Goal: Information Seeking & Learning: Check status

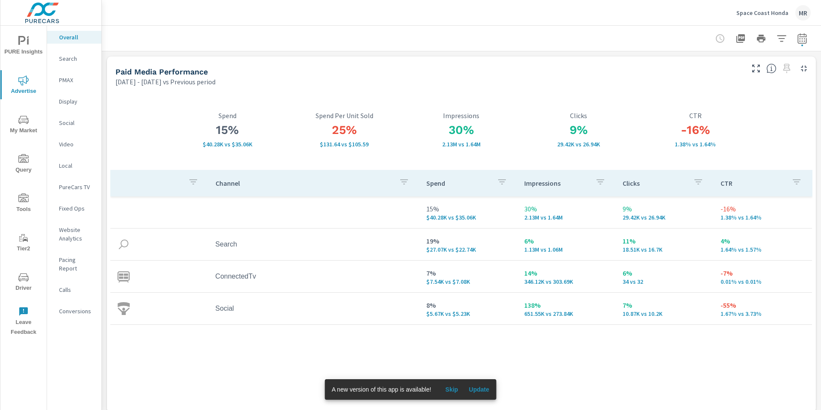
click at [802, 42] on icon "button" at bounding box center [802, 38] width 10 height 10
select select "Previous period"
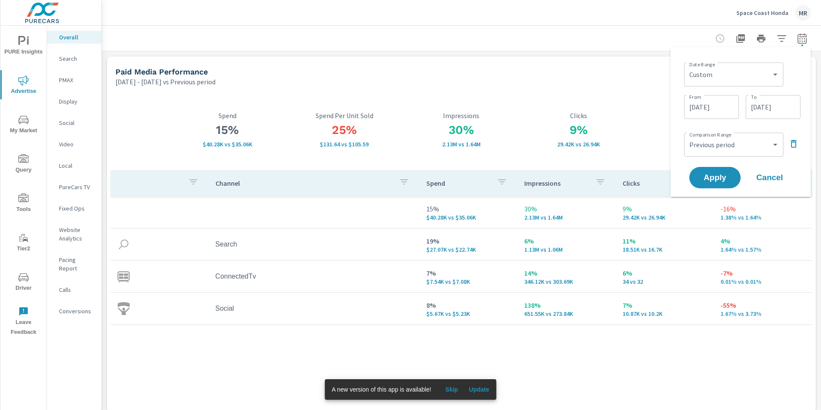
drag, startPoint x: 581, startPoint y: 50, endPoint x: 776, endPoint y: 8, distance: 199.9
click at [581, 50] on div at bounding box center [461, 38] width 699 height 25
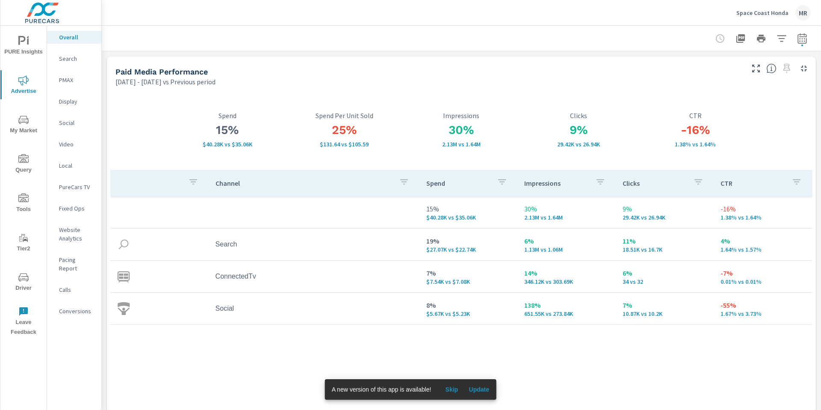
click at [763, 17] on div "Space Coast Honda MR" at bounding box center [774, 12] width 74 height 15
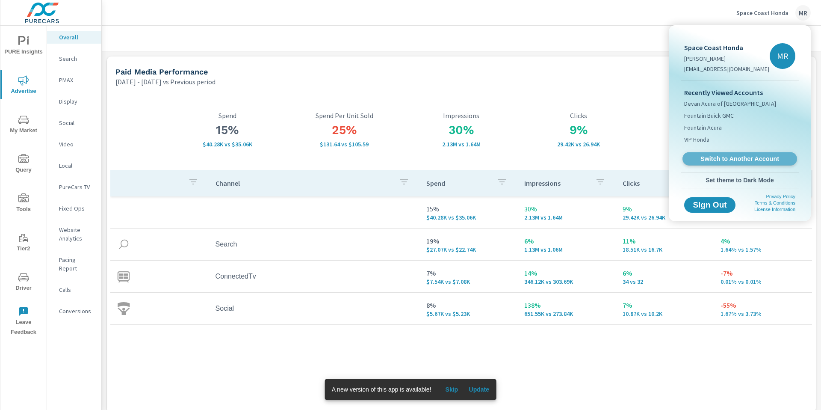
click at [700, 160] on span "Switch to Another Account" at bounding box center [739, 159] width 105 height 8
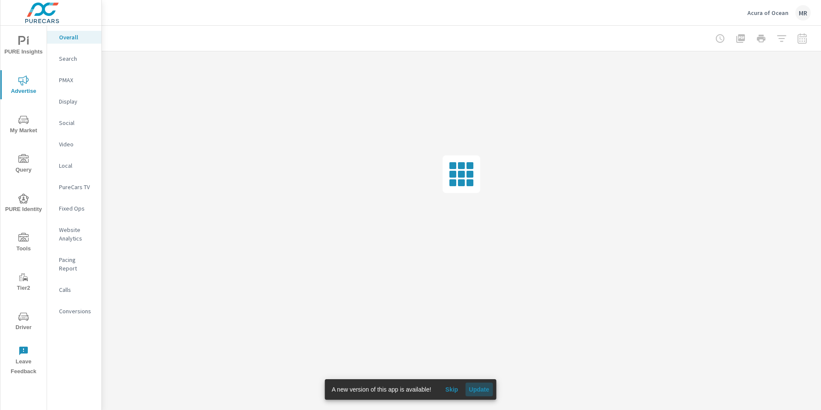
click at [480, 393] on button "Update" at bounding box center [478, 389] width 27 height 14
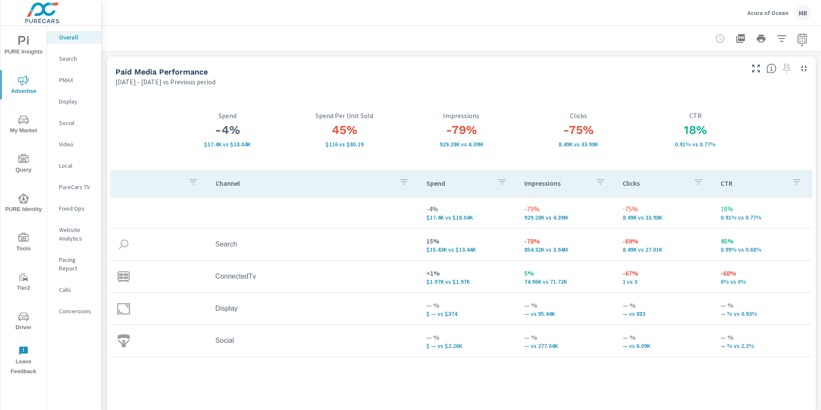
click at [802, 43] on button "button" at bounding box center [802, 38] width 17 height 17
select select "Previous period"
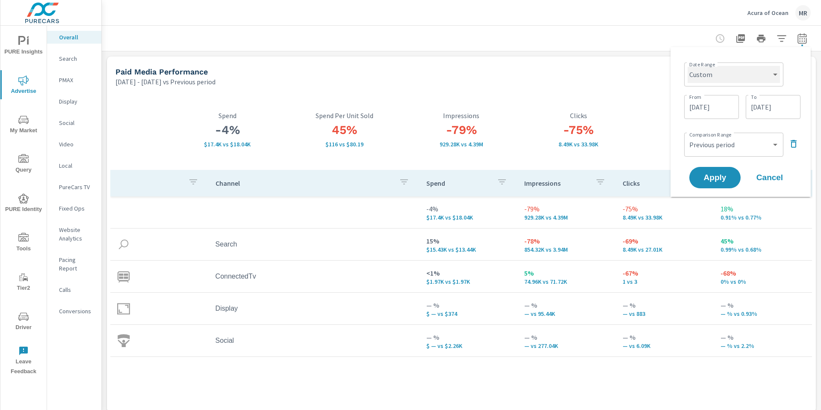
click at [731, 80] on select "Custom Yesterday Last week Last 7 days Last 14 days Last 30 days Last 45 days L…" at bounding box center [734, 74] width 92 height 17
click at [688, 66] on select "Custom Yesterday Last week Last 7 days Last 14 days Last 30 days Last 45 days L…" at bounding box center [734, 74] width 92 height 17
select select "Last month"
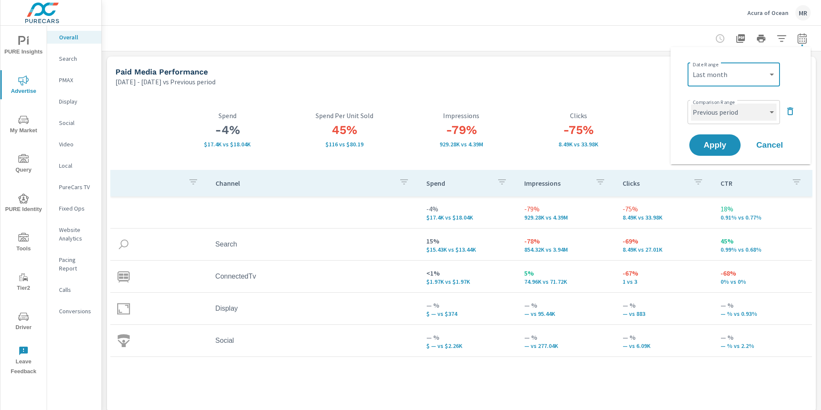
click at [742, 112] on select "Custom Previous period Previous month Previous year" at bounding box center [734, 112] width 86 height 17
click at [691, 104] on select "Custom Previous period Previous month Previous year" at bounding box center [734, 112] width 86 height 17
select select "Previous month"
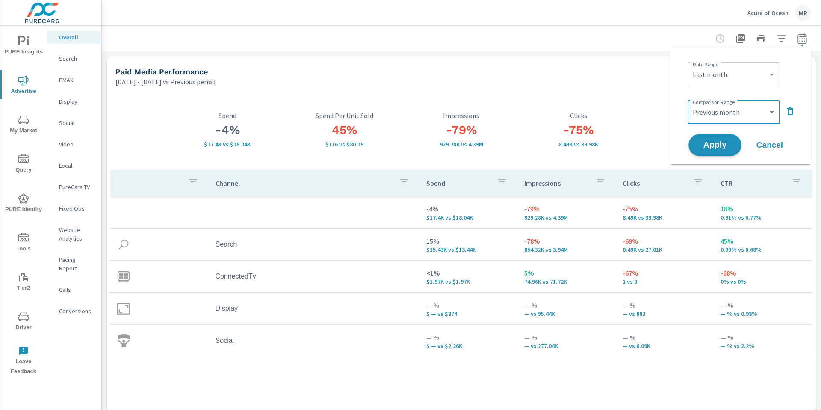
click at [713, 146] on span "Apply" at bounding box center [715, 145] width 35 height 8
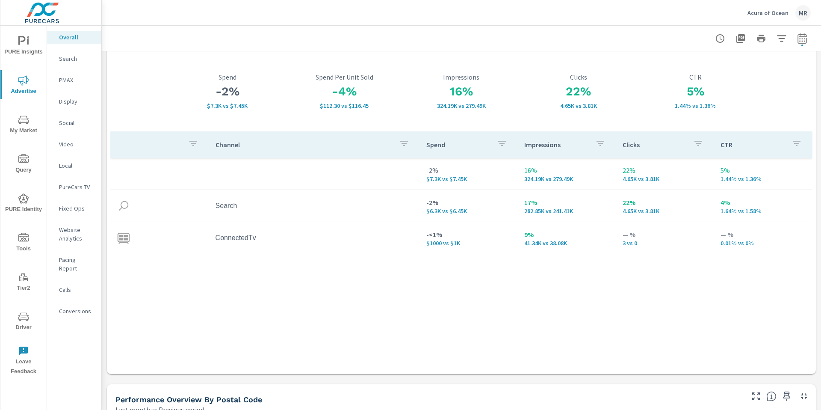
scroll to position [55, 0]
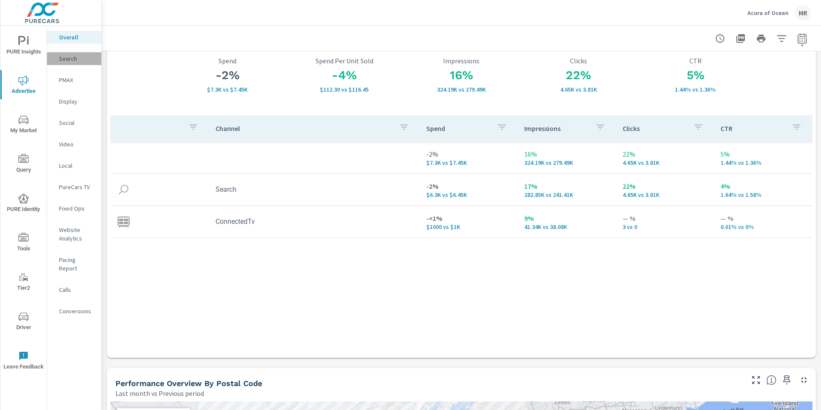
click at [84, 53] on div "Search" at bounding box center [74, 58] width 54 height 13
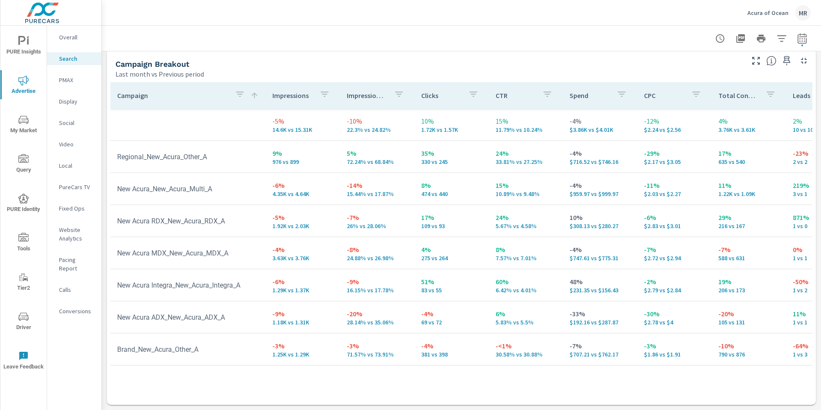
scroll to position [831, 0]
click at [77, 230] on p "Website Analytics" at bounding box center [77, 233] width 36 height 17
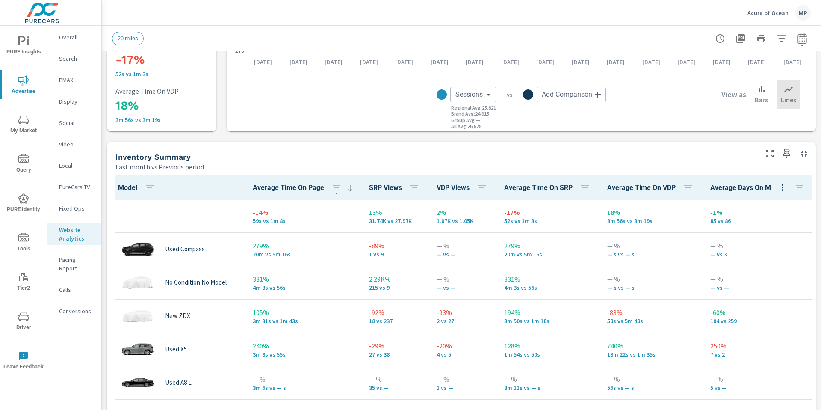
scroll to position [285, 0]
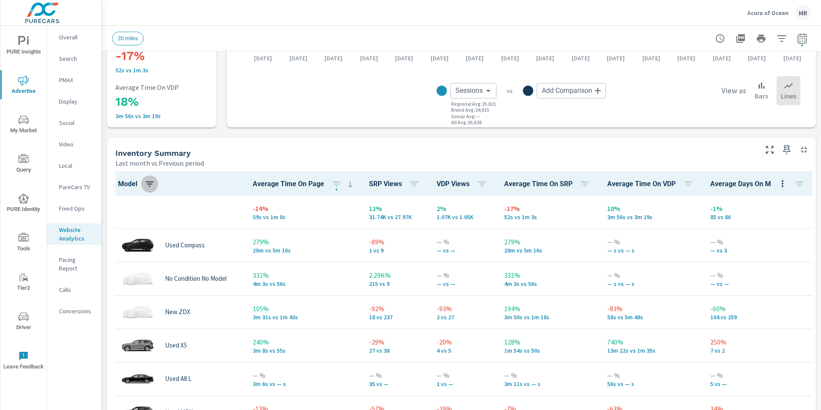
click at [153, 183] on icon "button" at bounding box center [150, 184] width 10 height 10
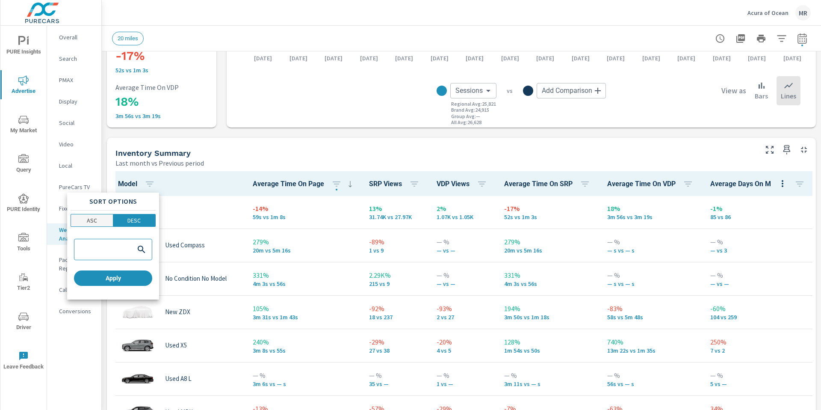
click at [86, 221] on span "ASC" at bounding box center [92, 220] width 37 height 9
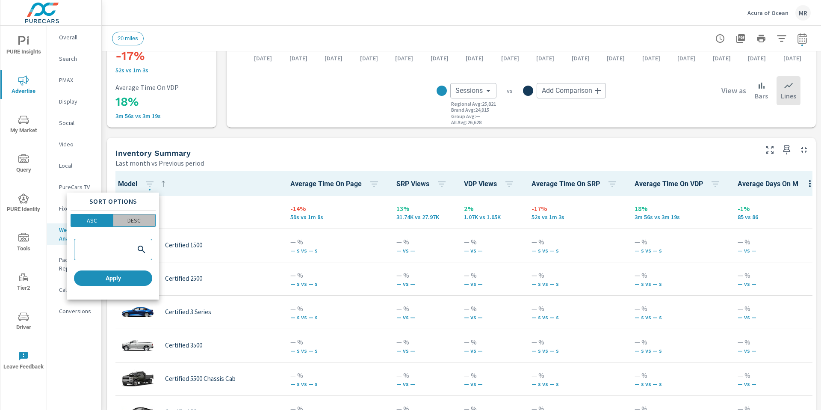
click at [138, 220] on p "DESC" at bounding box center [133, 220] width 13 height 9
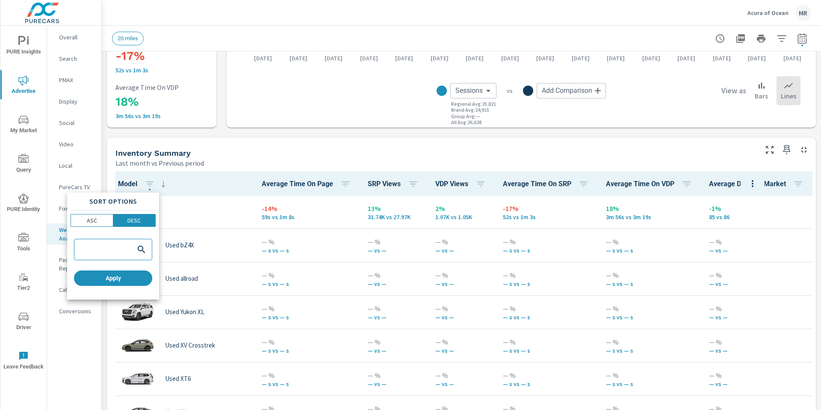
drag, startPoint x: 280, startPoint y: 148, endPoint x: 269, endPoint y: 146, distance: 10.5
click at [280, 147] on div at bounding box center [410, 205] width 821 height 410
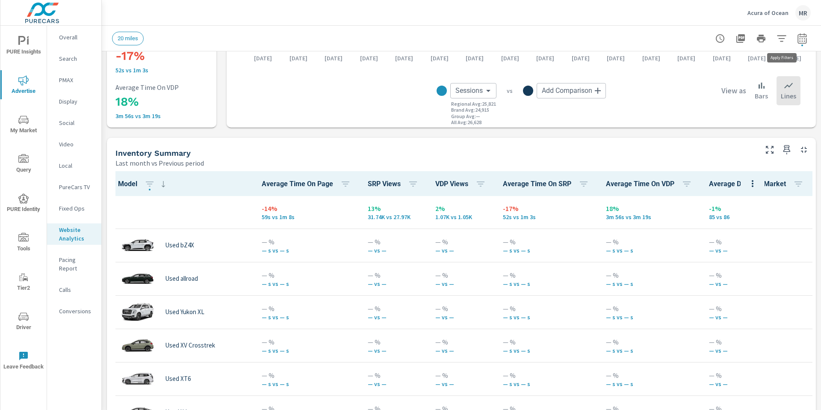
click at [781, 38] on icon "button" at bounding box center [781, 38] width 9 height 6
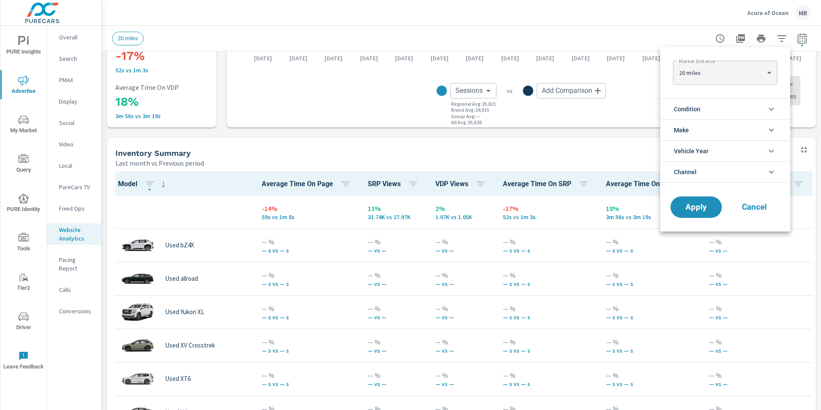
click at [740, 112] on li "Condition" at bounding box center [725, 108] width 130 height 21
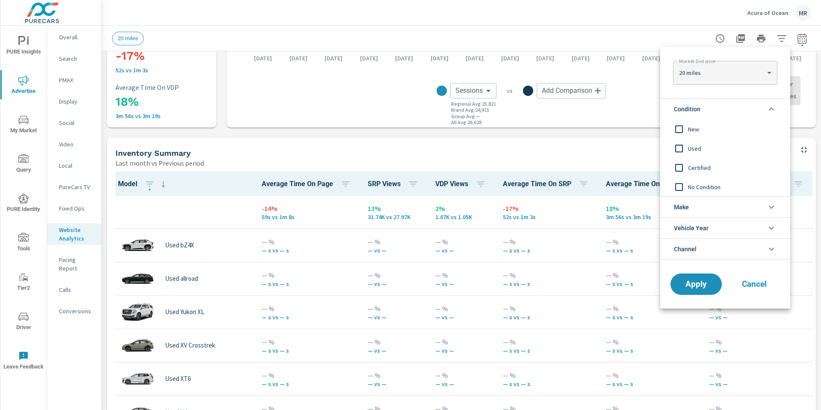
click at [689, 130] on span "New" at bounding box center [735, 129] width 94 height 10
click at [697, 288] on span "Apply" at bounding box center [696, 284] width 34 height 8
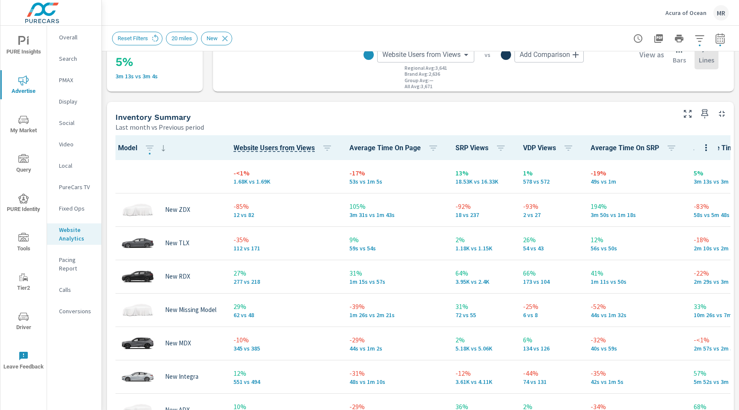
scroll to position [380, 0]
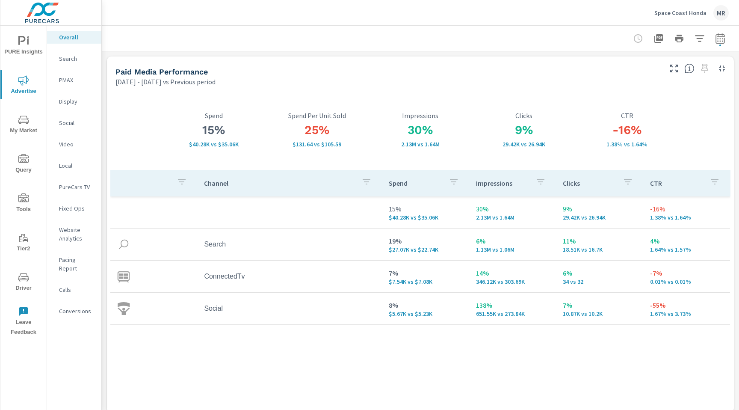
click at [70, 59] on p "Search" at bounding box center [77, 58] width 36 height 9
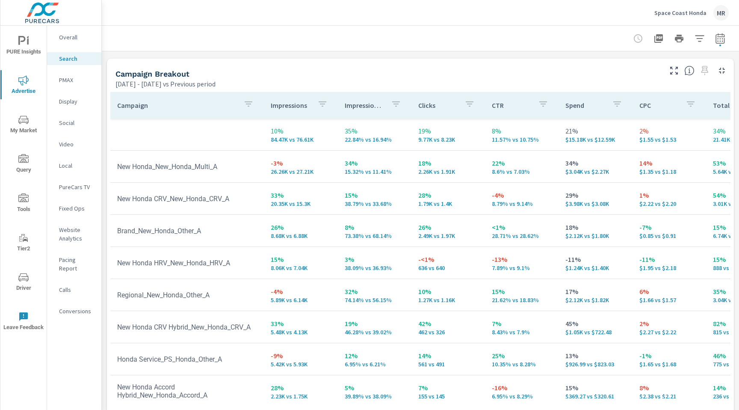
scroll to position [832, 0]
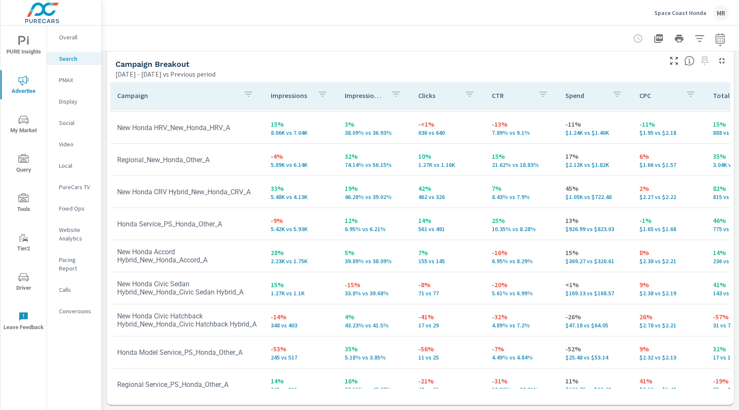
scroll to position [137, 0]
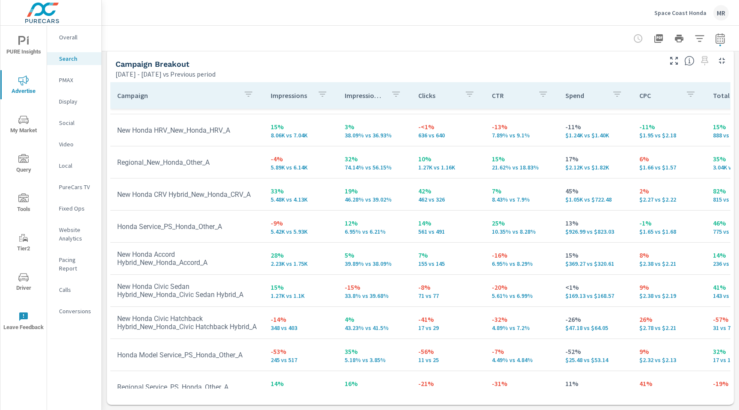
scroll to position [74, 0]
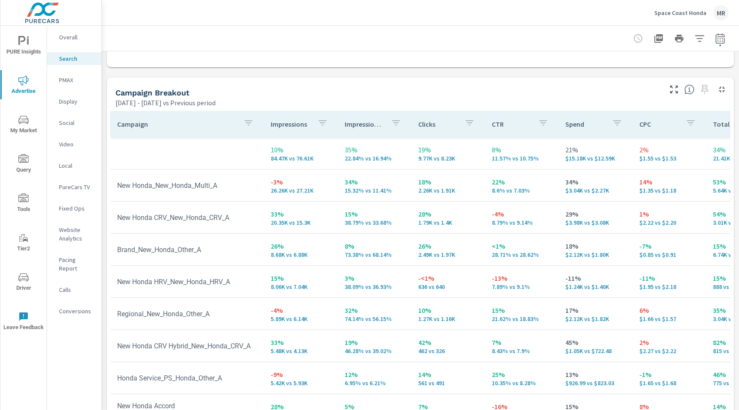
scroll to position [802, 0]
click at [722, 40] on icon "button" at bounding box center [720, 39] width 6 height 3
select select "Previous period"
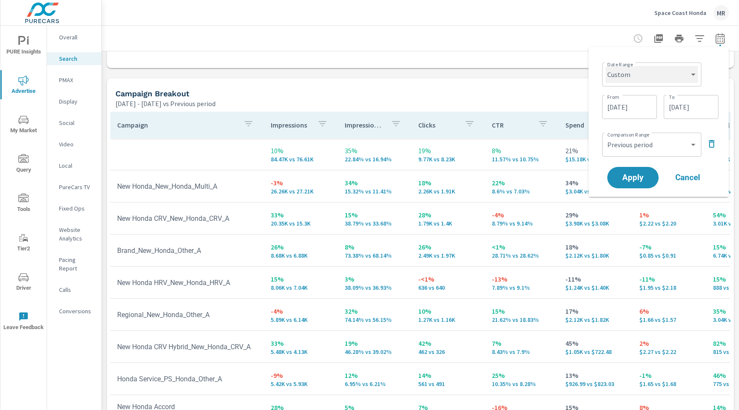
click at [671, 66] on select "Custom Yesterday Last week Last 7 days Last 14 days Last 30 days Last 45 days L…" at bounding box center [652, 74] width 92 height 17
click at [606, 66] on select "Custom Yesterday Last week Last 7 days Last 14 days Last 30 days Last 45 days L…" at bounding box center [652, 74] width 92 height 17
select select "Last month"
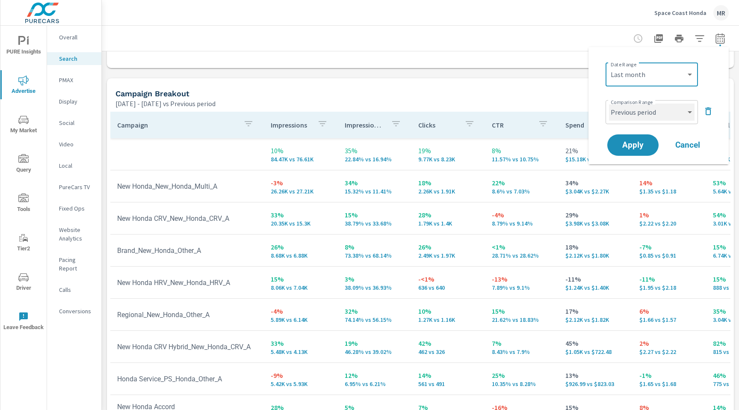
click at [670, 115] on select "Custom Previous period Previous month Previous year" at bounding box center [652, 112] width 86 height 17
click at [609, 104] on select "Custom Previous period Previous month Previous year" at bounding box center [652, 112] width 86 height 17
select select "Previous month"
click at [645, 140] on button "Apply" at bounding box center [633, 145] width 53 height 22
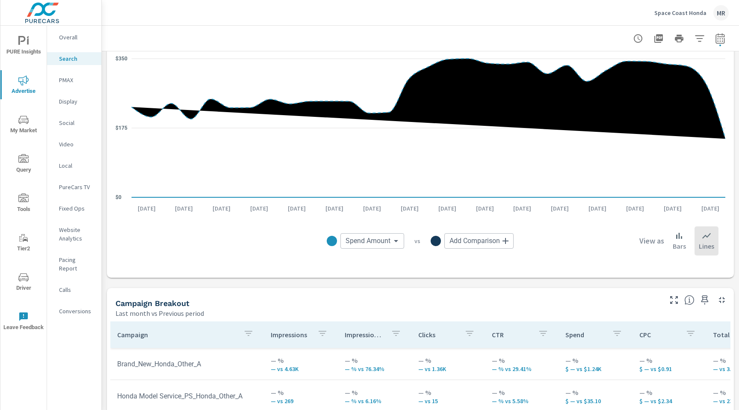
scroll to position [592, 0]
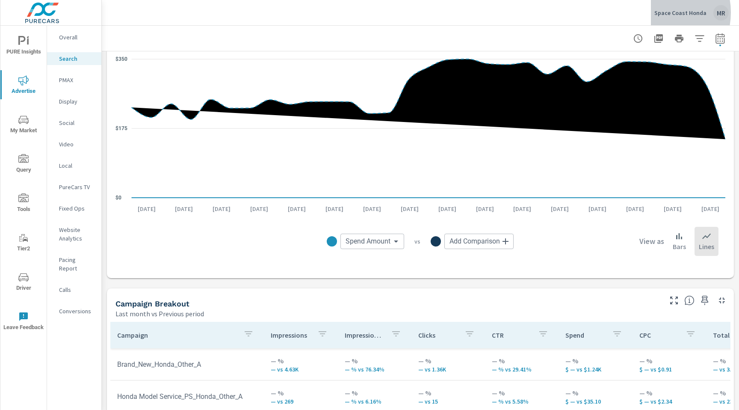
click at [658, 12] on p "Space Coast Honda" at bounding box center [680, 13] width 52 height 8
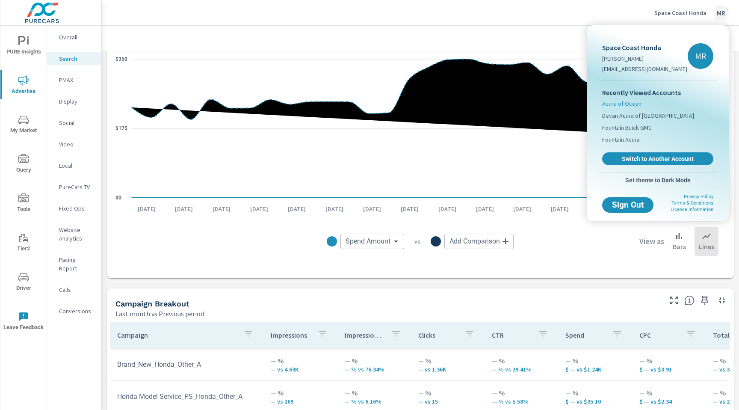
click at [619, 103] on span "Acura of Ocean" at bounding box center [621, 103] width 39 height 9
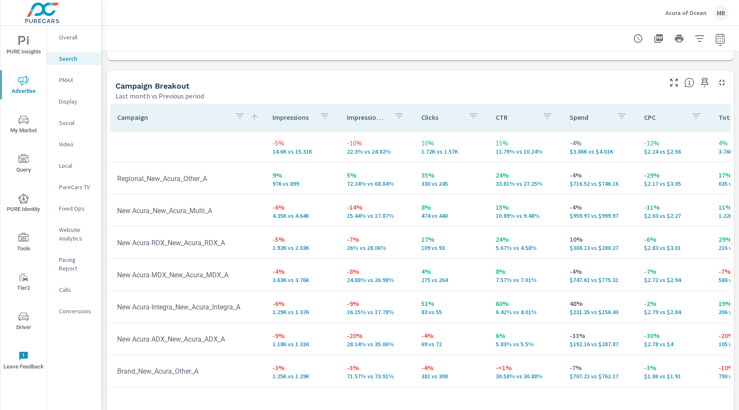
scroll to position [832, 0]
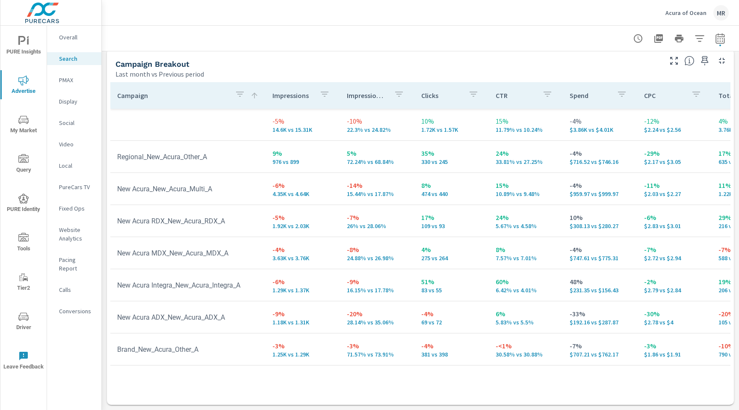
drag, startPoint x: 510, startPoint y: 406, endPoint x: 563, endPoint y: 406, distance: 53.0
click at [575, 392] on div "Campaign Impressions Impression Share Clicks CTR Spend CPC Total Conversions Le…" at bounding box center [420, 241] width 620 height 319
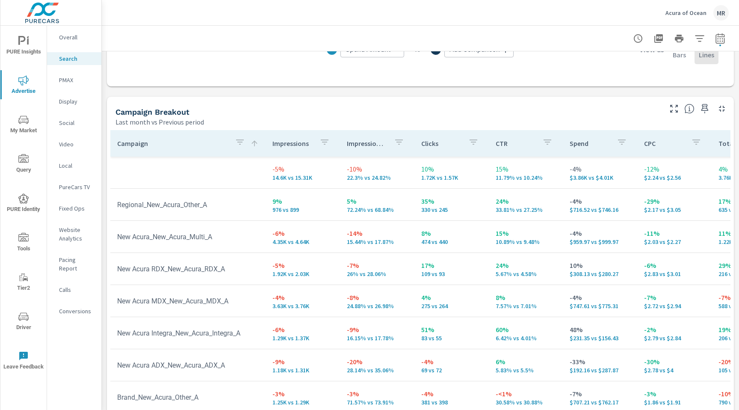
scroll to position [783, 0]
click at [77, 285] on p "Calls" at bounding box center [77, 289] width 36 height 9
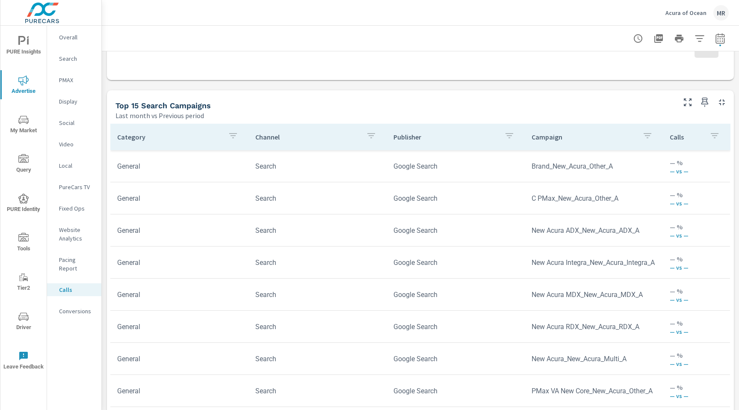
scroll to position [477, 0]
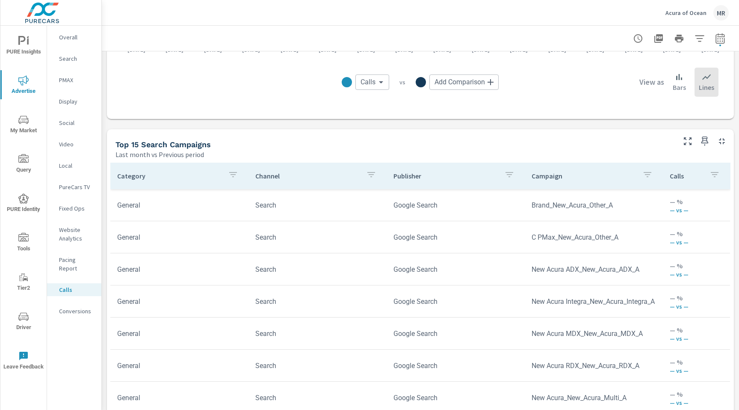
click at [72, 59] on p "Search" at bounding box center [77, 58] width 36 height 9
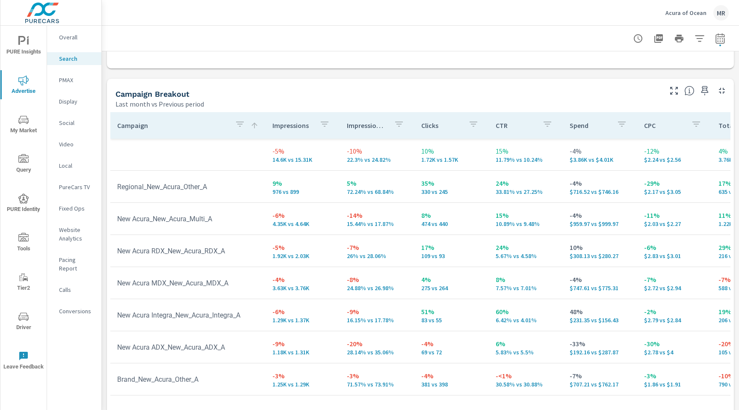
scroll to position [832, 0]
